Goal: Information Seeking & Learning: Learn about a topic

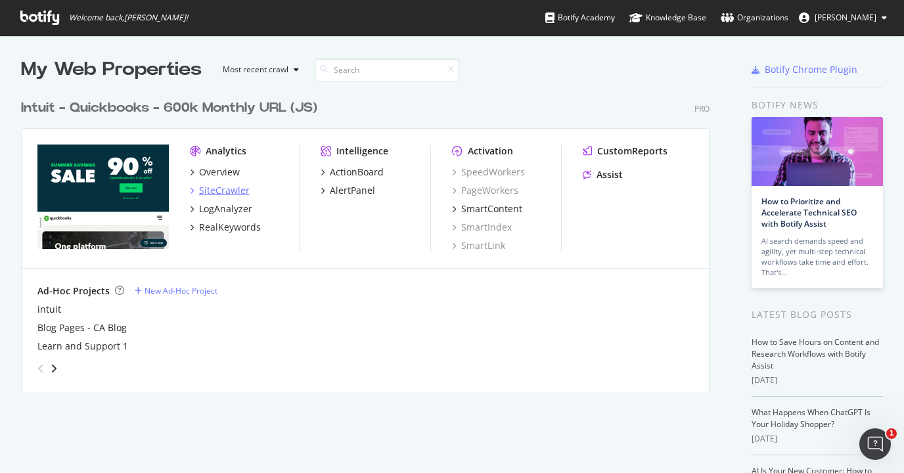
click at [227, 188] on div "SiteCrawler" at bounding box center [224, 190] width 51 height 13
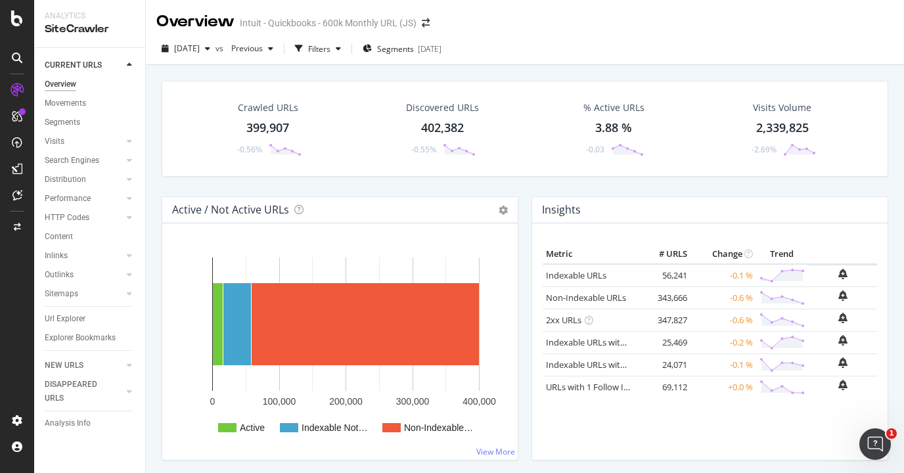
click at [260, 128] on div "399,907" at bounding box center [267, 128] width 43 height 17
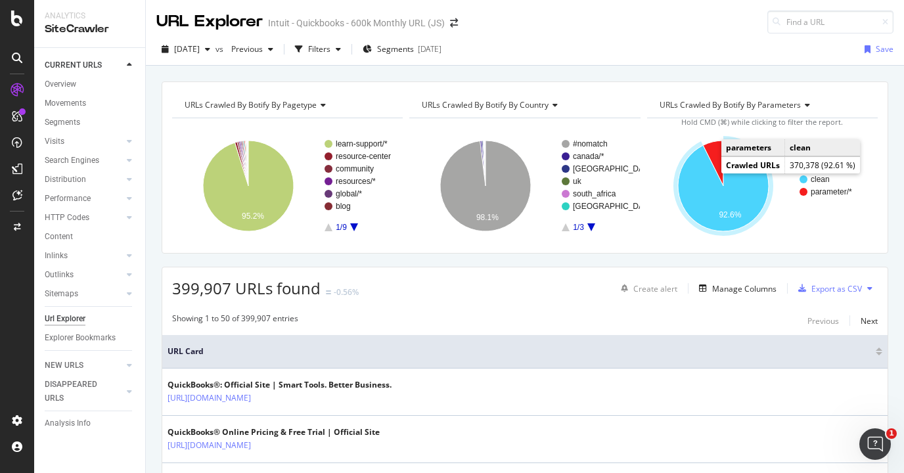
click at [714, 203] on icon "A chart." at bounding box center [723, 186] width 91 height 91
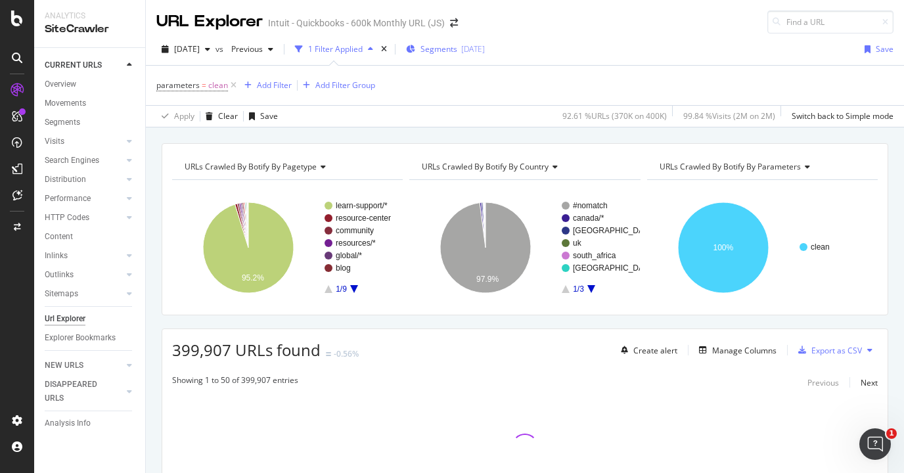
click at [457, 54] on span "Segments" at bounding box center [439, 48] width 37 height 11
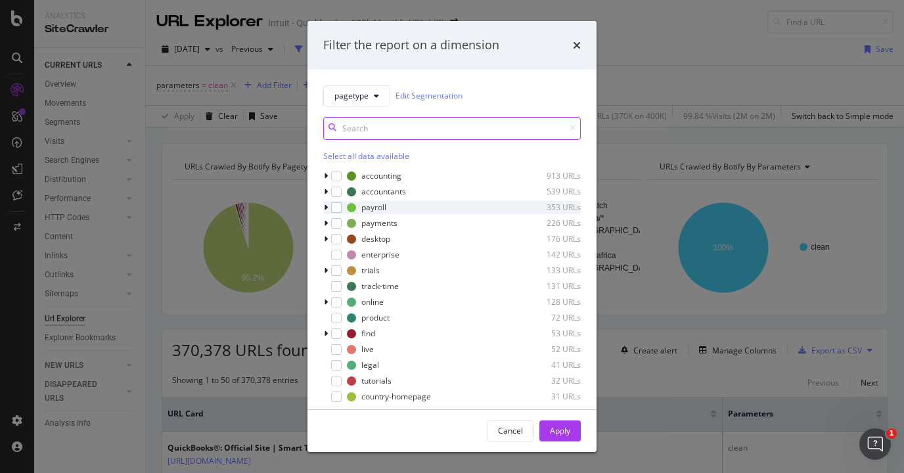
scroll to position [143, 0]
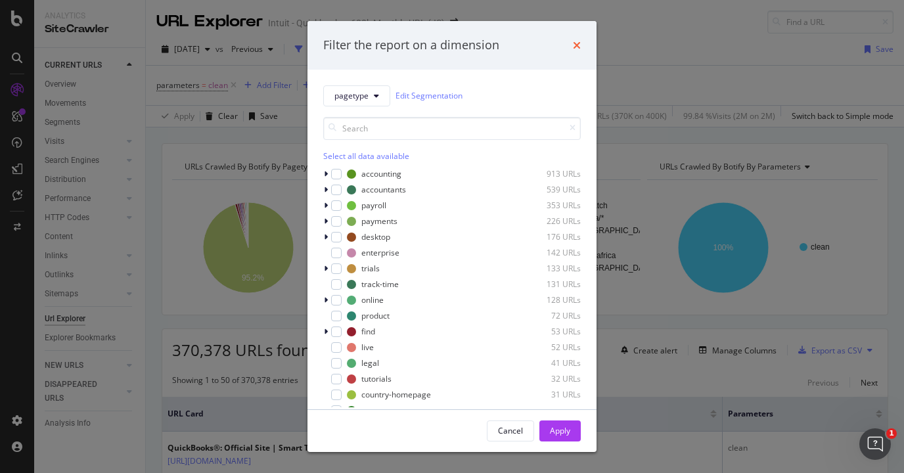
click at [578, 47] on icon "times" at bounding box center [577, 45] width 8 height 11
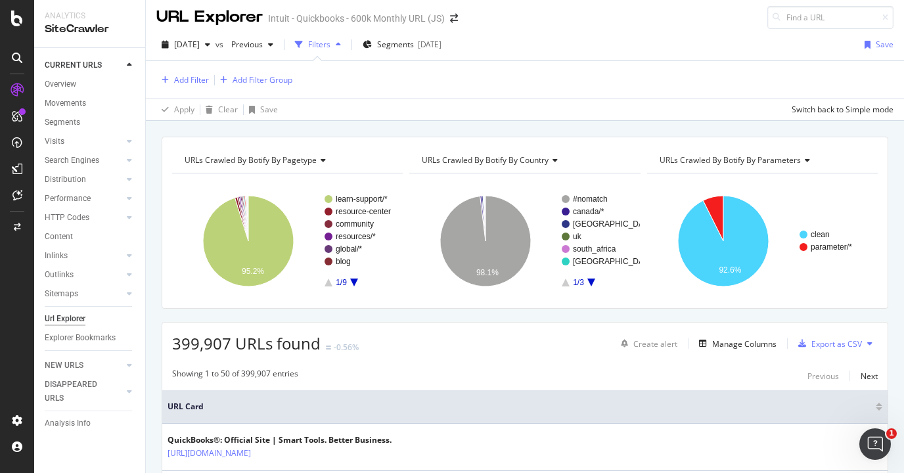
scroll to position [3, 0]
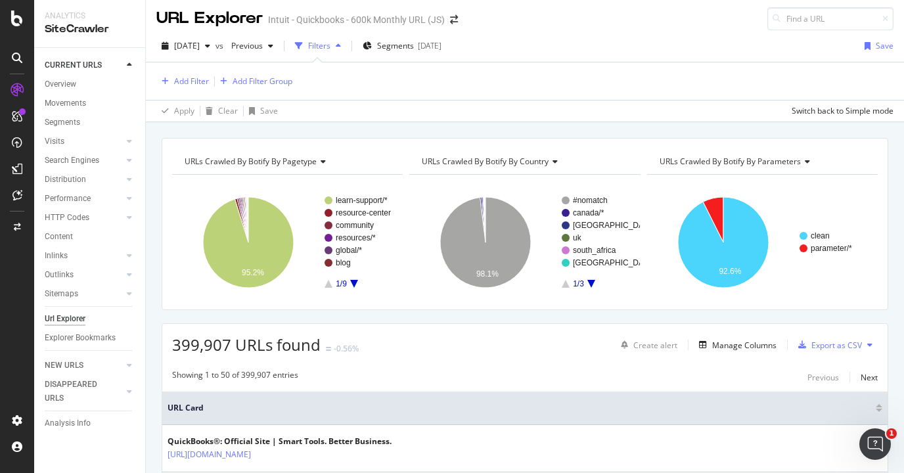
click at [180, 90] on div "Add Filter Add Filter Group" at bounding box center [524, 80] width 737 height 37
click at [180, 88] on button "Add Filter" at bounding box center [182, 82] width 53 height 16
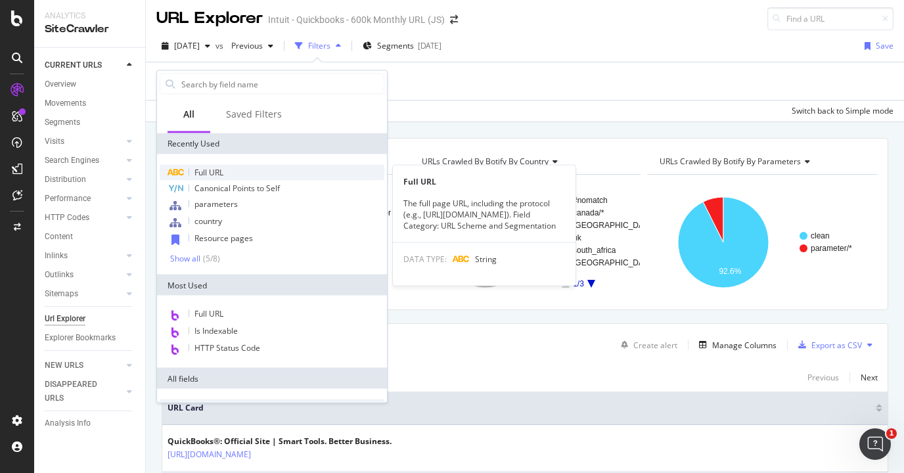
click at [210, 173] on span "Full URL" at bounding box center [209, 172] width 29 height 11
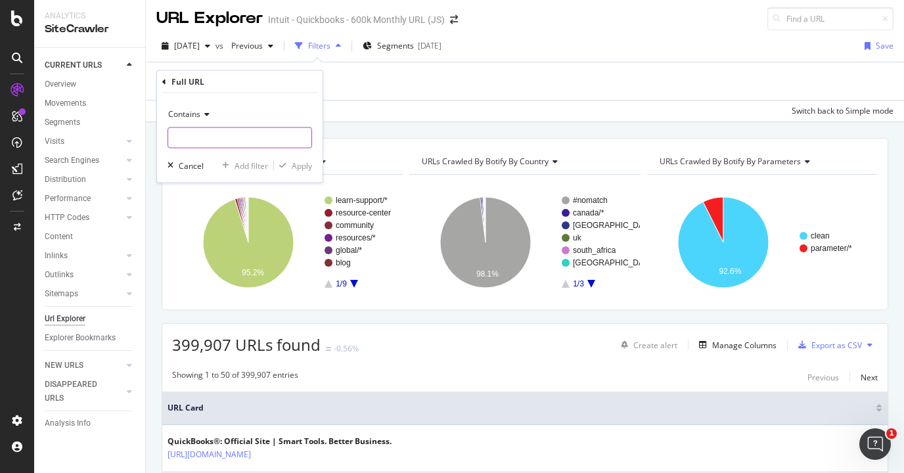
click at [213, 128] on input "text" at bounding box center [239, 138] width 143 height 21
click at [201, 122] on div "Contains" at bounding box center [240, 114] width 145 height 21
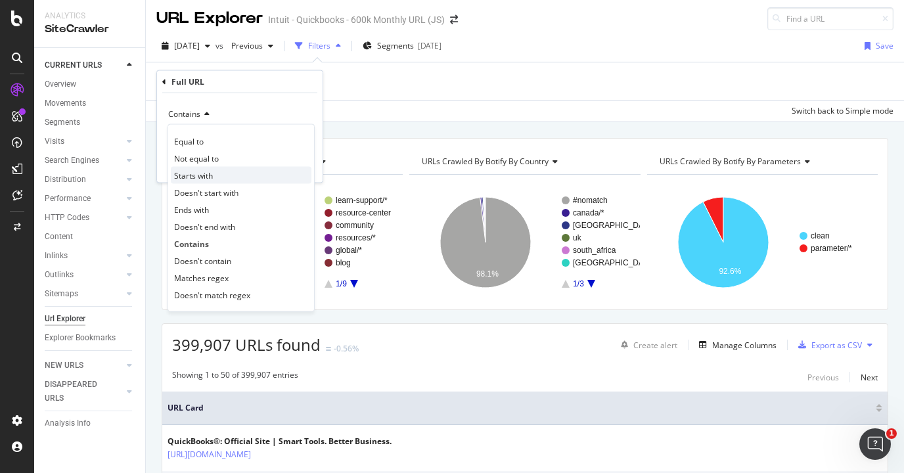
click at [202, 172] on span "Starts with" at bounding box center [193, 175] width 39 height 11
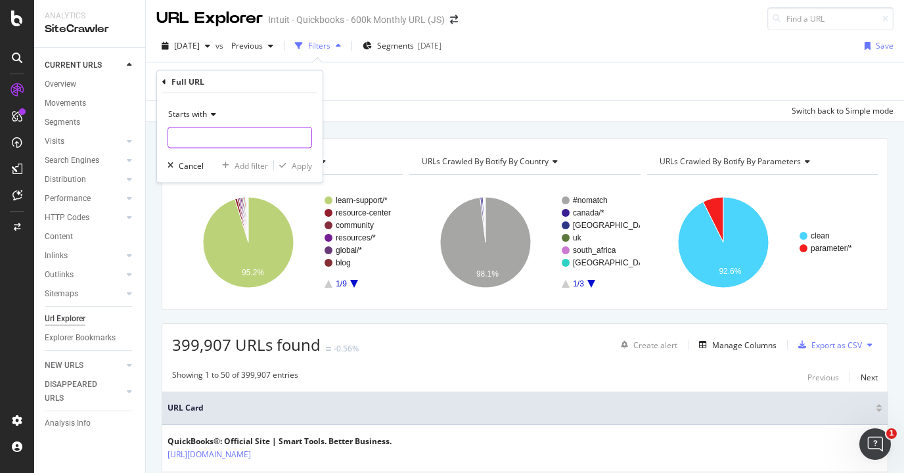
click at [212, 143] on input "text" at bounding box center [239, 138] width 143 height 21
paste input "[URL][DOMAIN_NAME]"
type input "[URL][DOMAIN_NAME]"
click at [300, 167] on div "Apply" at bounding box center [302, 165] width 20 height 11
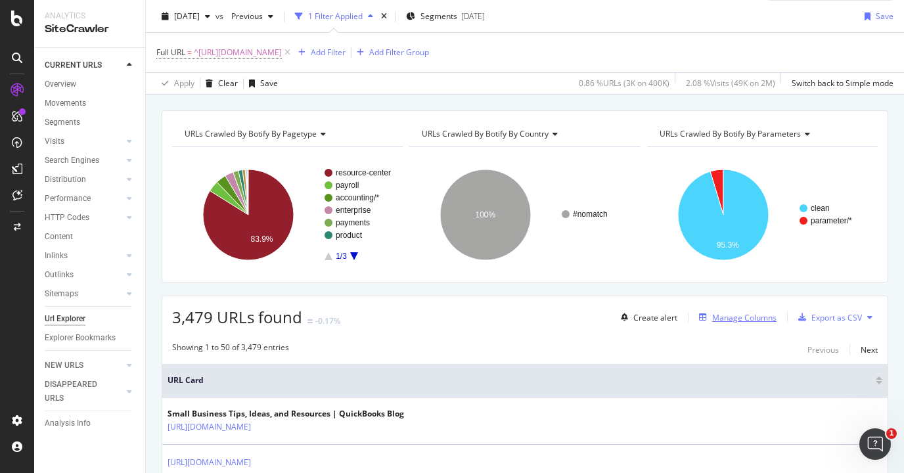
scroll to position [21, 0]
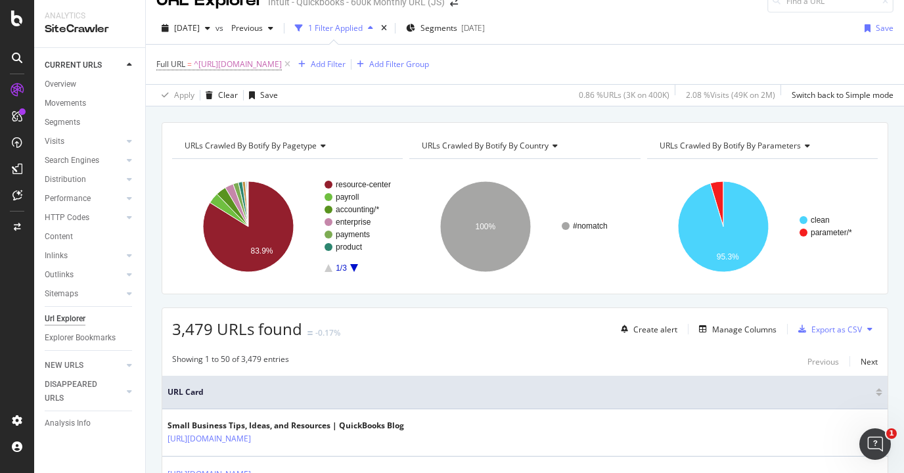
click at [763, 141] on span "URLs Crawled By Botify By parameters" at bounding box center [730, 145] width 141 height 11
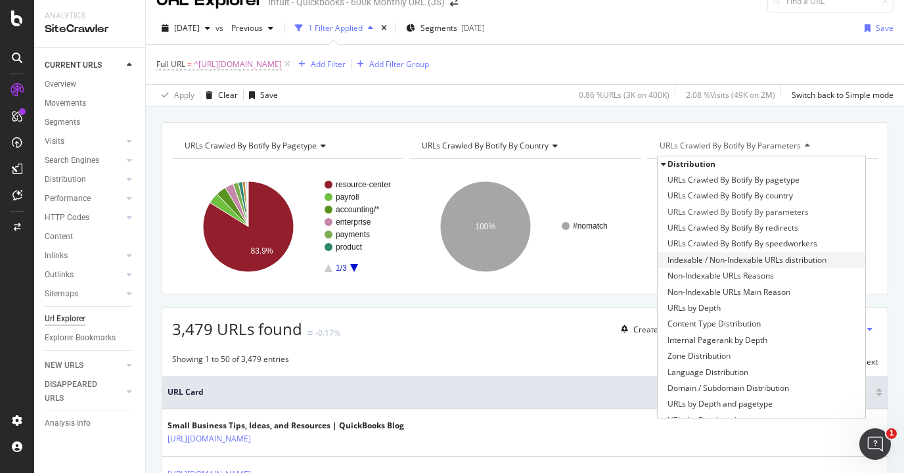
click at [713, 259] on span "Indexable / Non-Indexable URLs distribution" at bounding box center [747, 260] width 159 height 13
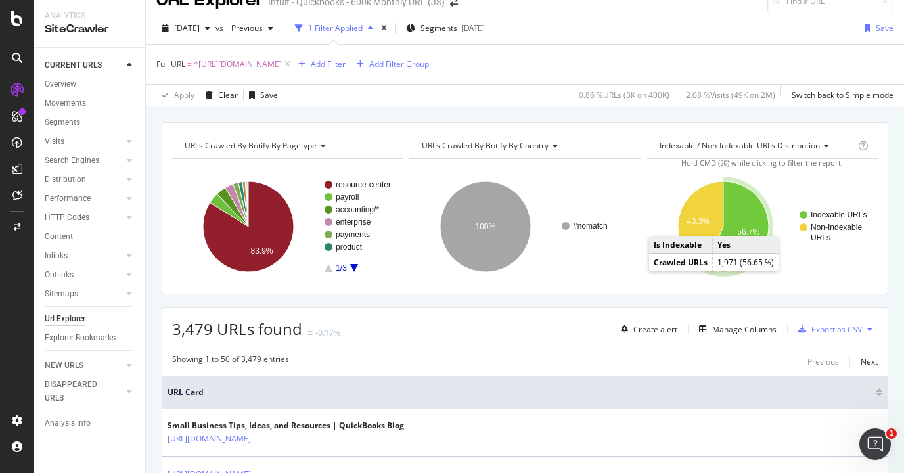
click at [747, 212] on icon "A chart." at bounding box center [737, 226] width 64 height 91
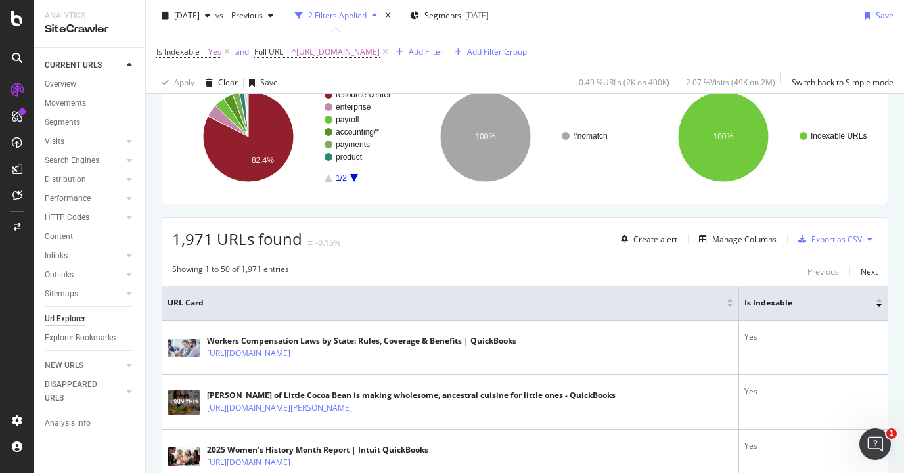
scroll to position [113, 0]
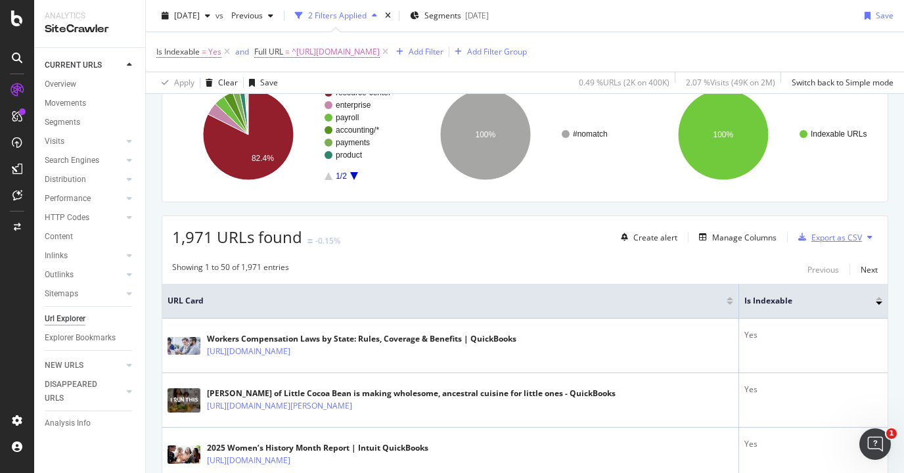
click at [826, 237] on div "Export as CSV" at bounding box center [837, 237] width 51 height 11
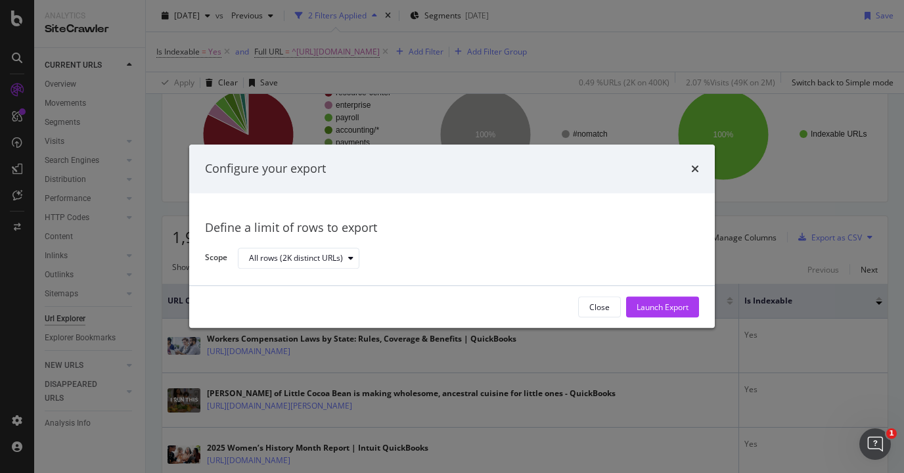
click at [703, 168] on div "Configure your export" at bounding box center [452, 169] width 526 height 49
click at [693, 169] on icon "times" at bounding box center [695, 169] width 8 height 11
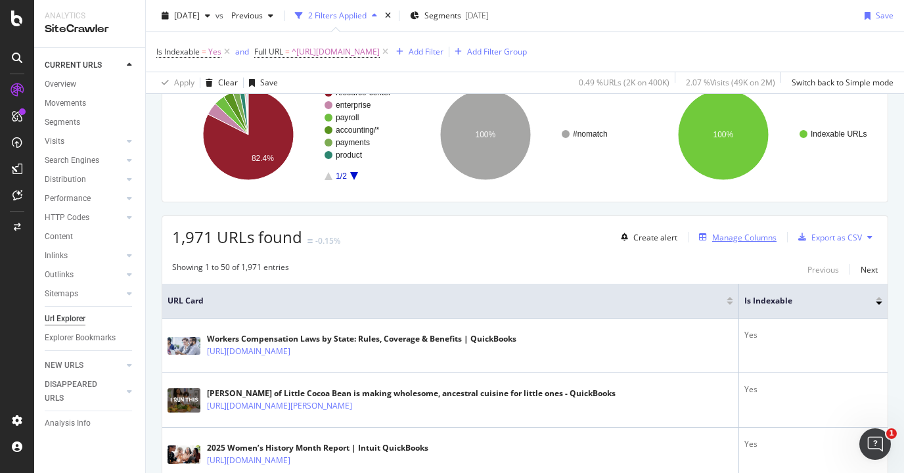
click at [741, 229] on button "Manage Columns" at bounding box center [735, 237] width 83 height 16
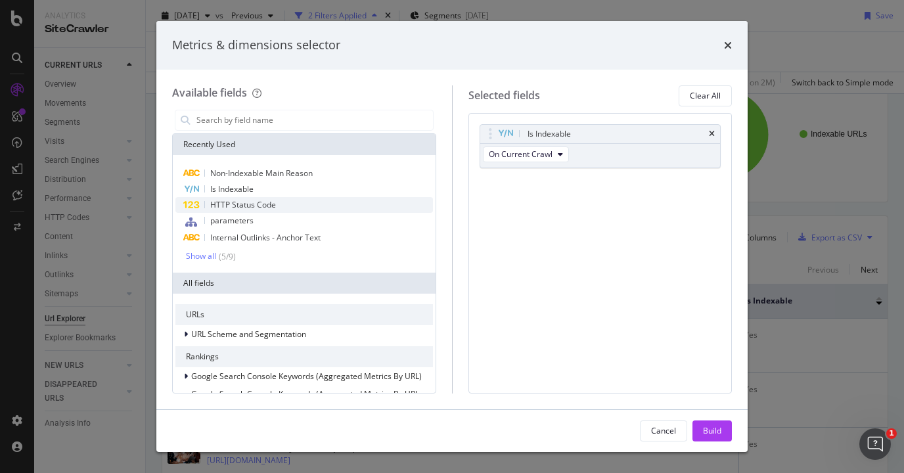
click at [244, 210] on div "HTTP Status Code" at bounding box center [304, 205] width 258 height 16
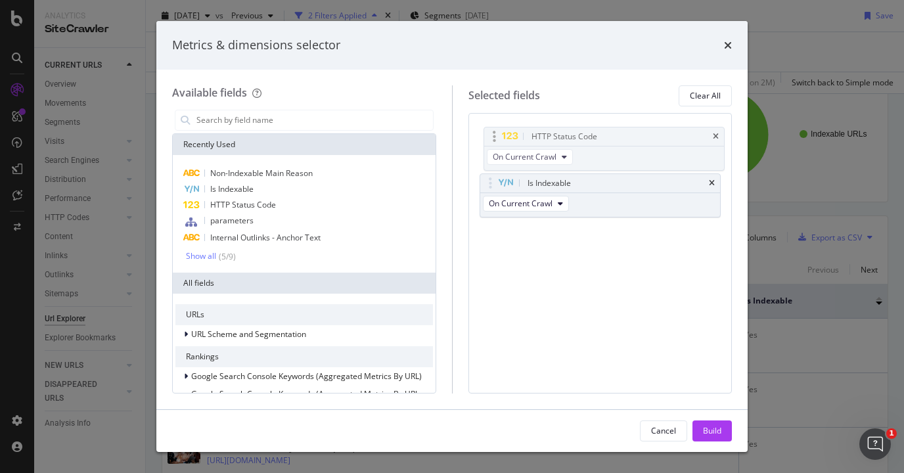
drag, startPoint x: 492, startPoint y: 185, endPoint x: 496, endPoint y: 136, distance: 48.7
click at [496, 136] on body "Analytics SiteCrawler CURRENT URLS Overview Movements Segments Visits Analysis …" at bounding box center [452, 236] width 904 height 473
click at [708, 433] on div "Build" at bounding box center [712, 430] width 18 height 11
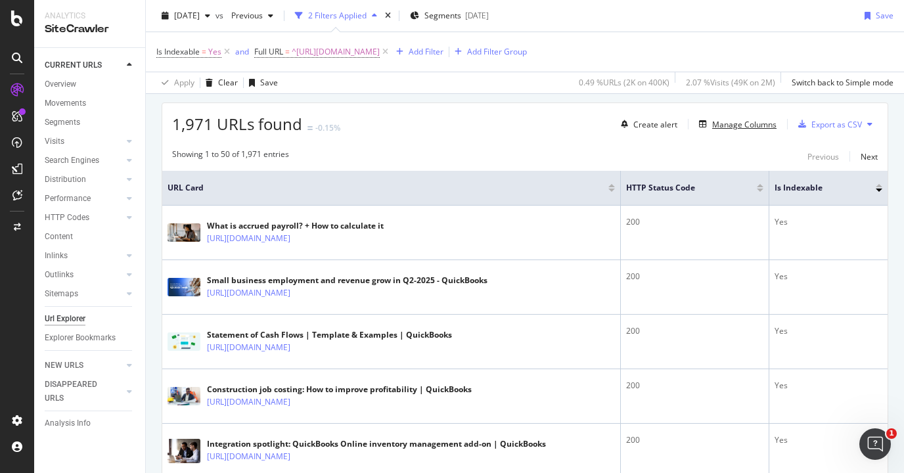
scroll to position [373, 0]
